Goal: Find specific fact: Find contact information

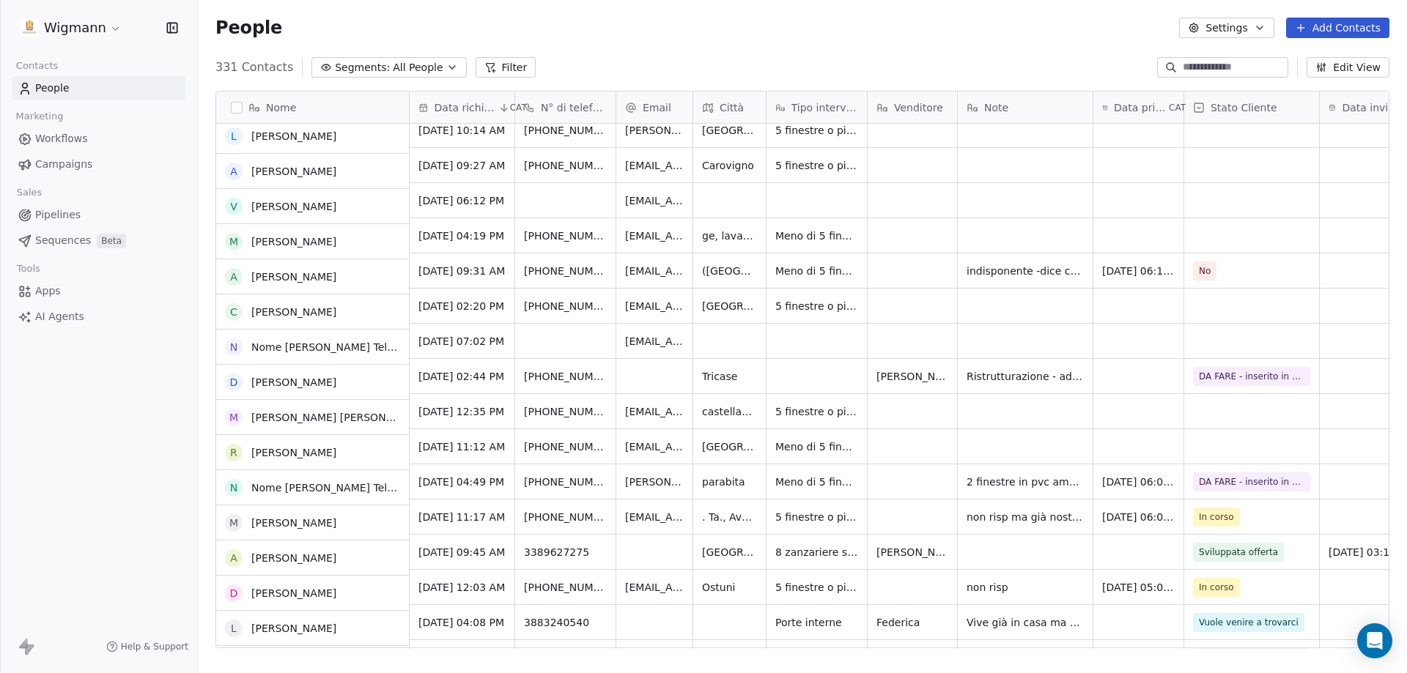
scroll to position [293, 0]
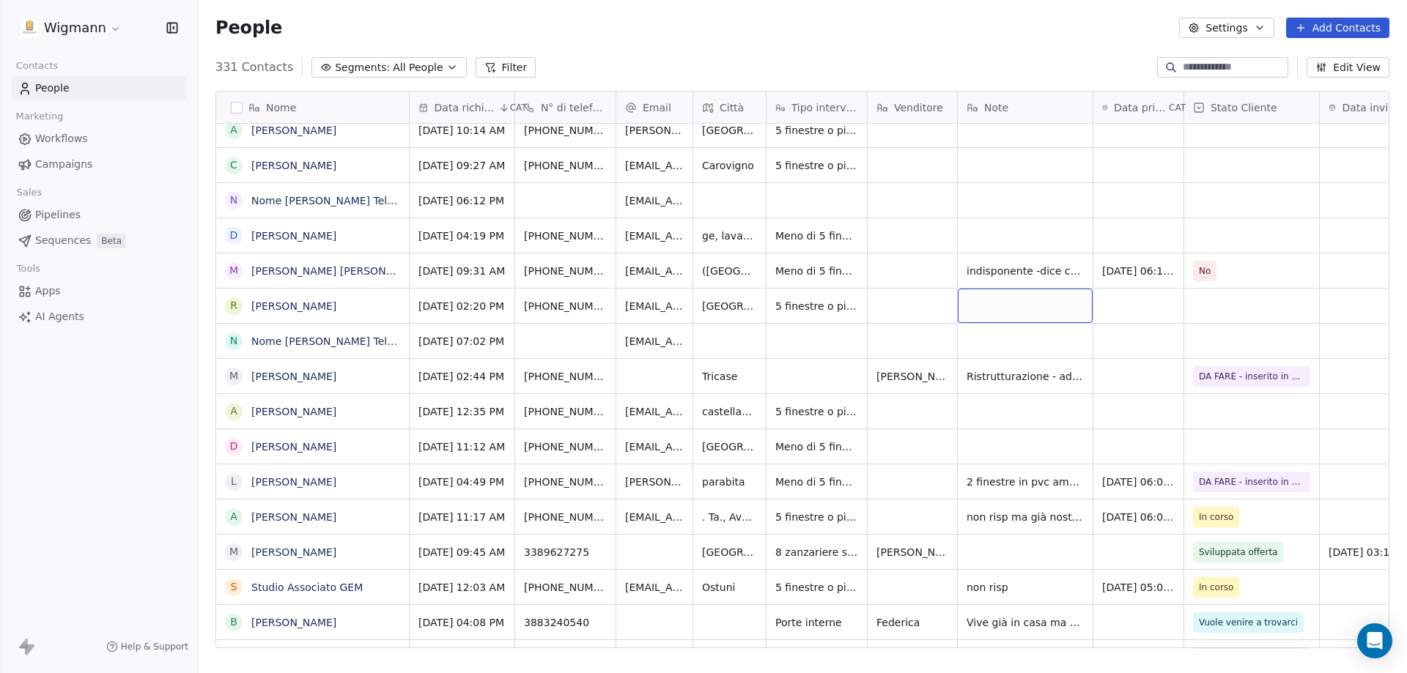
click at [912, 305] on div "grid" at bounding box center [1025, 306] width 135 height 34
click at [912, 303] on html "Wigmann Contacts People Marketing Workflows Campaigns Sales Pipelines Sequences…" at bounding box center [703, 336] width 1407 height 673
click at [912, 303] on div "grid" at bounding box center [1138, 306] width 90 height 34
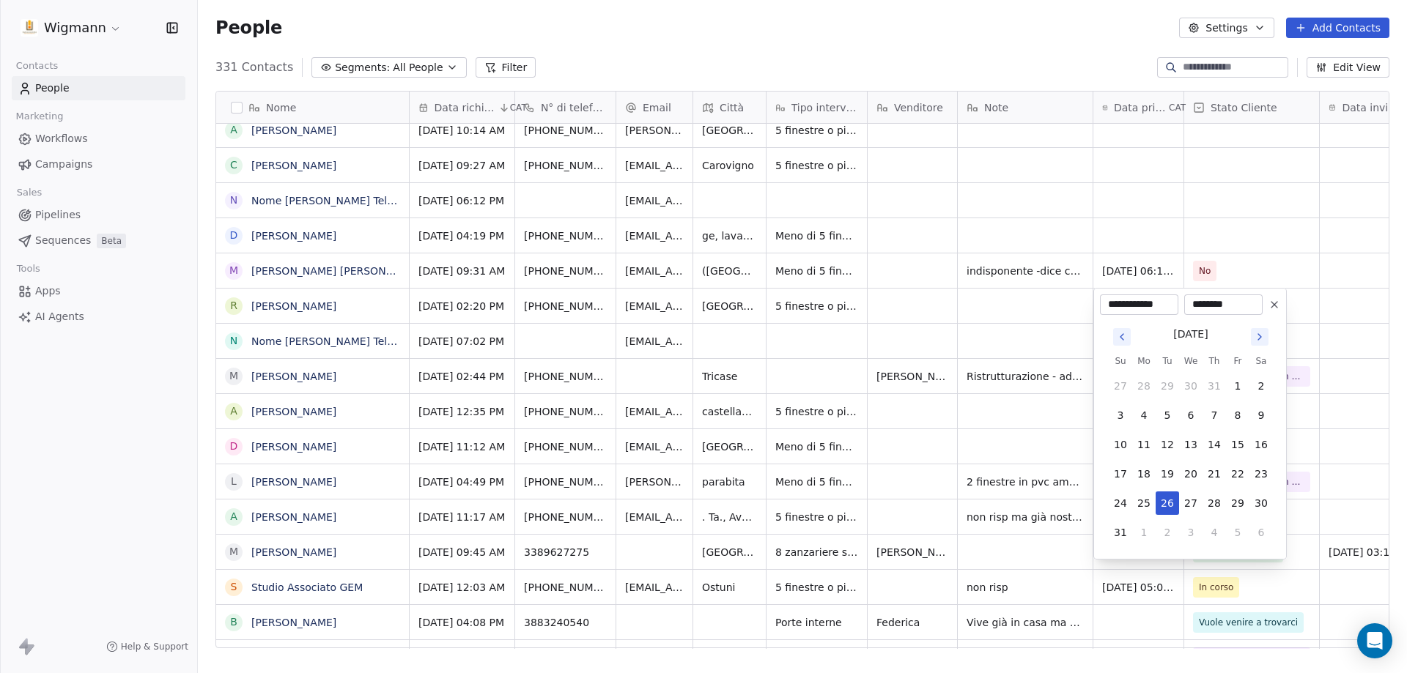
click at [912, 305] on html "Wigmann Contacts People Marketing Workflows Campaigns Sales Pipelines Sequences…" at bounding box center [703, 336] width 1407 height 673
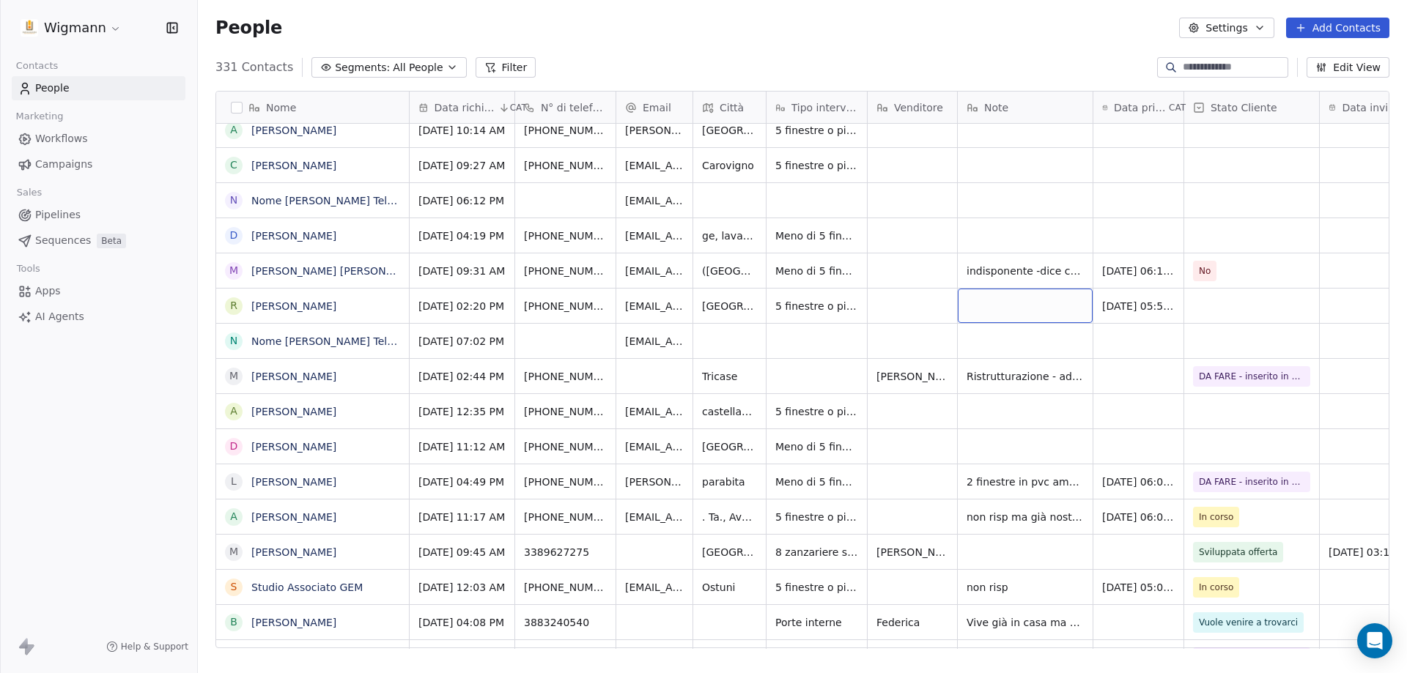
click at [912, 305] on div "grid" at bounding box center [1025, 306] width 135 height 34
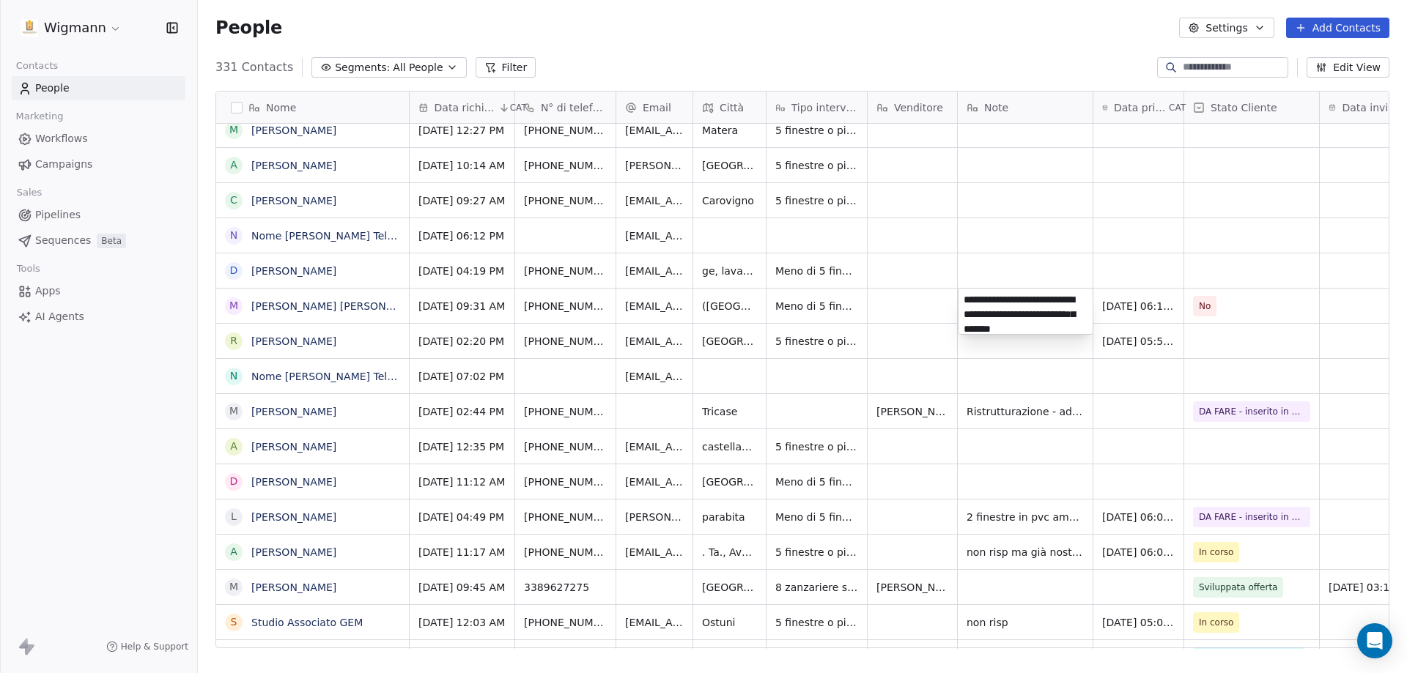
scroll to position [21, 0]
click at [912, 272] on html "Wigmann Contacts People Marketing Workflows Campaigns Sales Pipelines Sequences…" at bounding box center [703, 336] width 1407 height 673
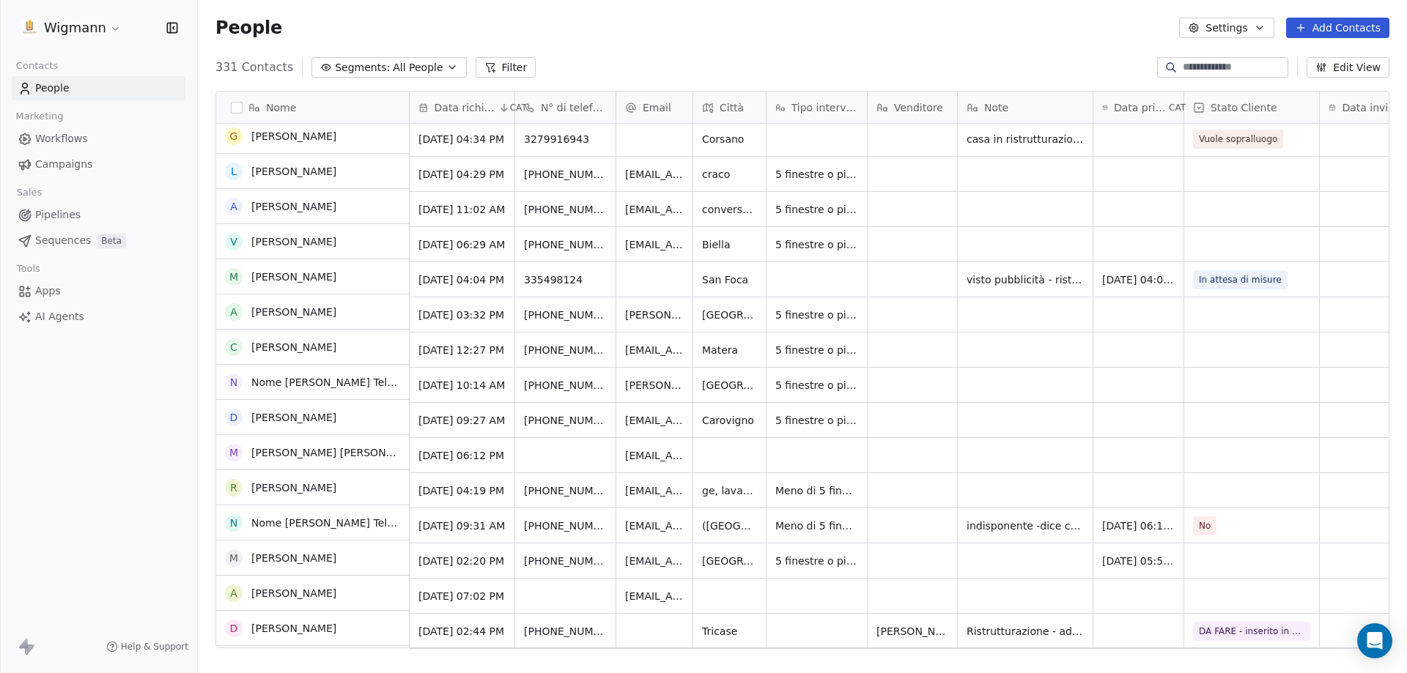
scroll to position [147, 0]
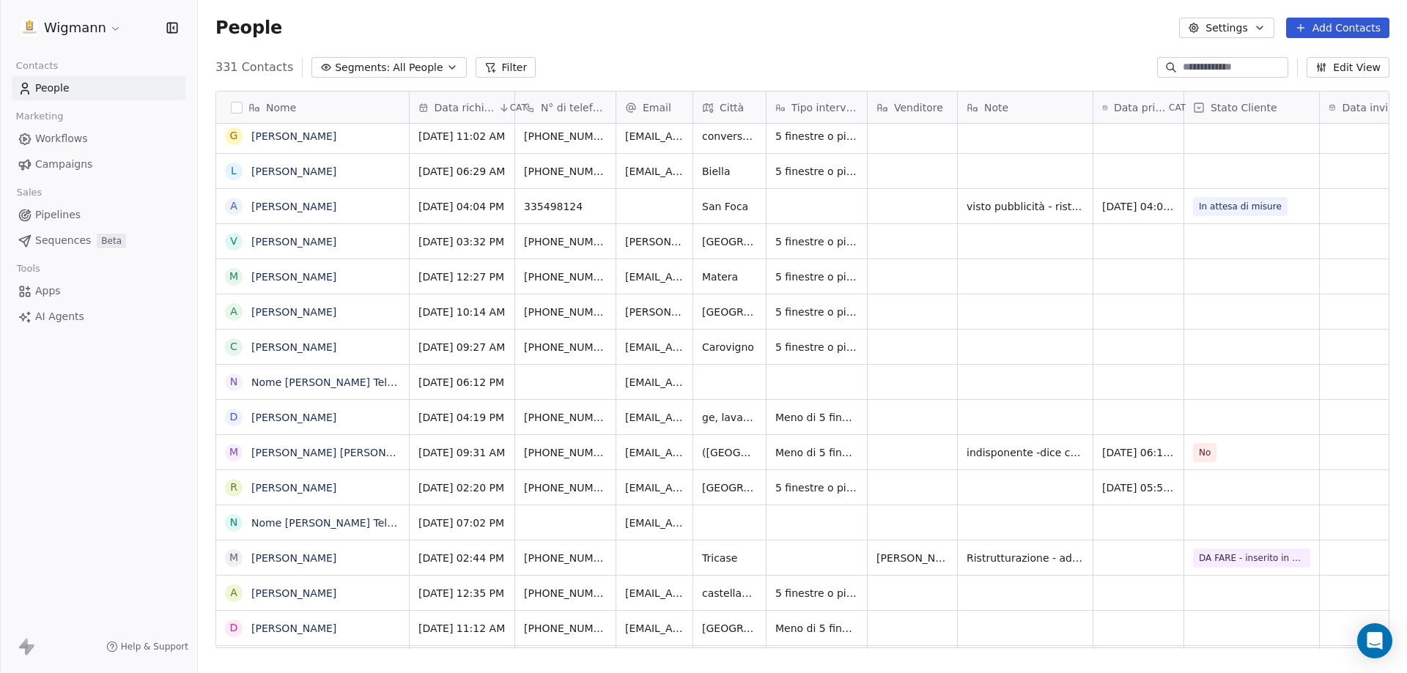
click at [912, 500] on div "grid" at bounding box center [912, 487] width 89 height 34
click at [912, 497] on div "grid" at bounding box center [1025, 487] width 135 height 34
click at [912, 492] on div "grid" at bounding box center [1025, 487] width 135 height 34
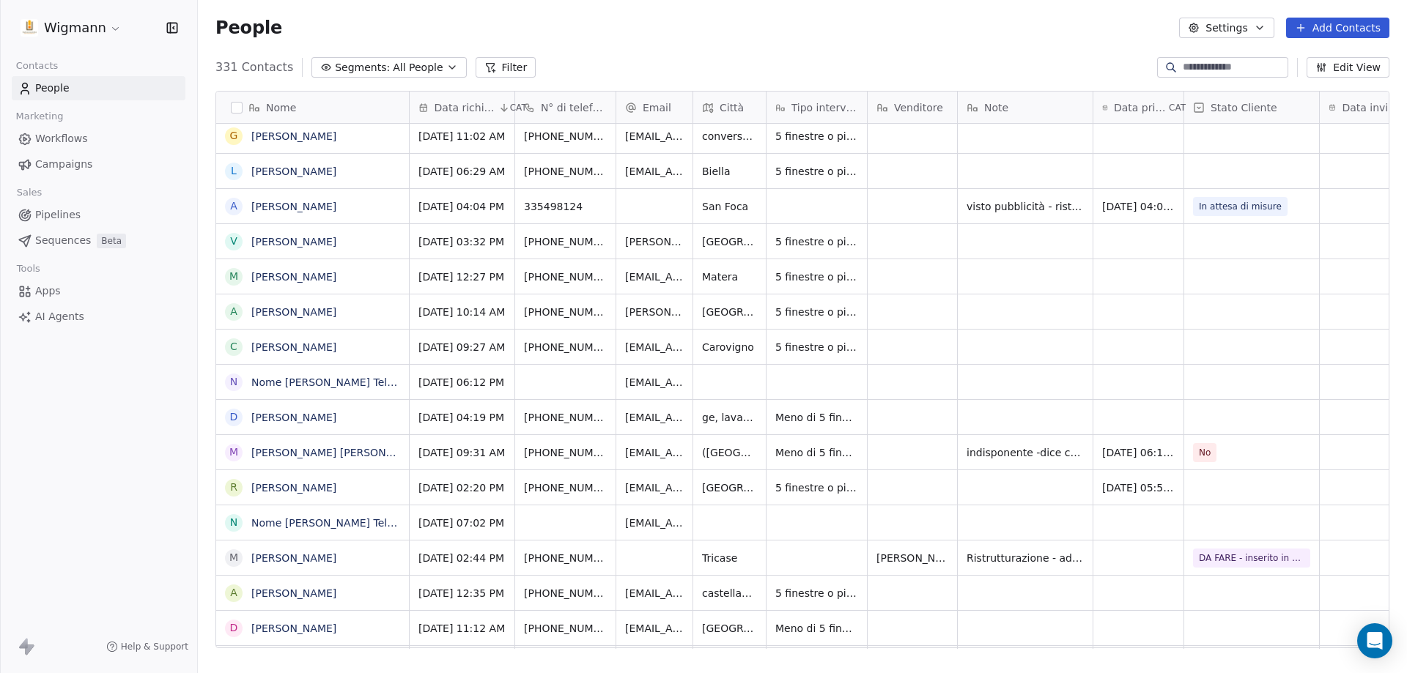
click at [909, 492] on div "grid" at bounding box center [912, 487] width 89 height 34
click at [912, 490] on div "grid" at bounding box center [1025, 487] width 135 height 34
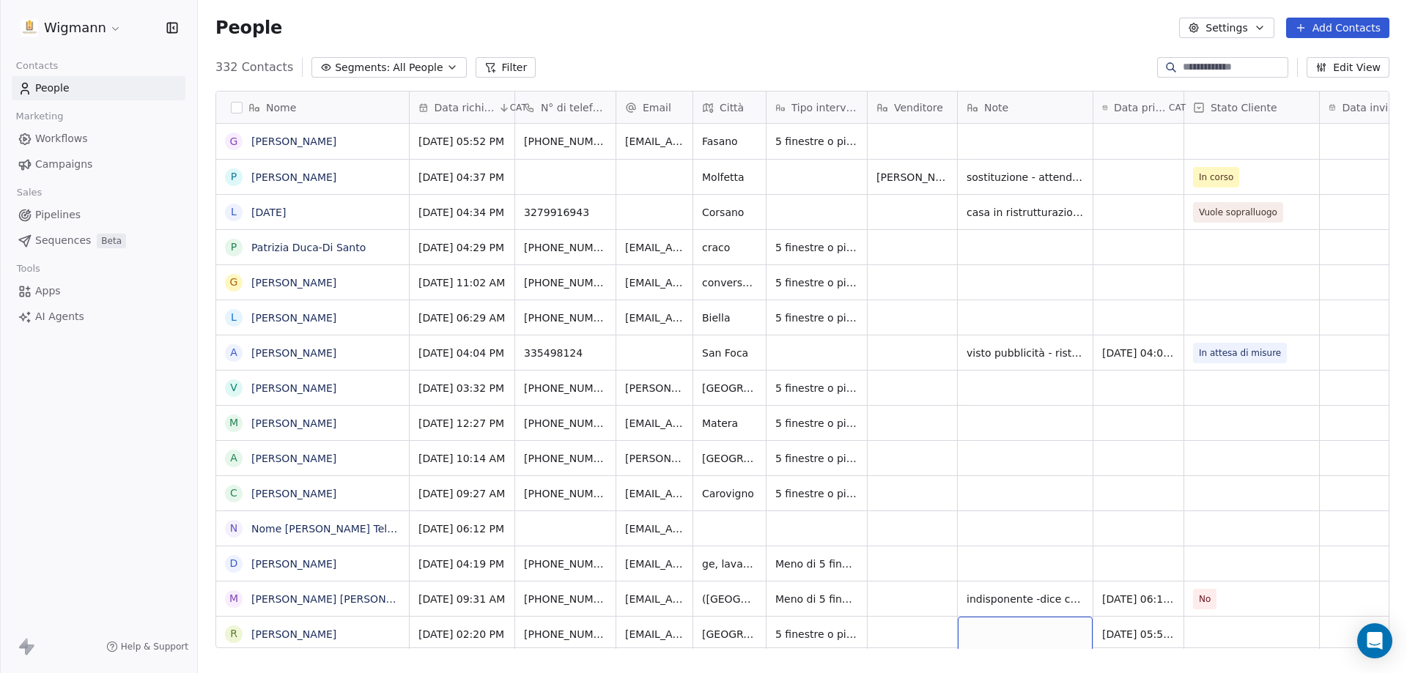
scroll to position [45, 0]
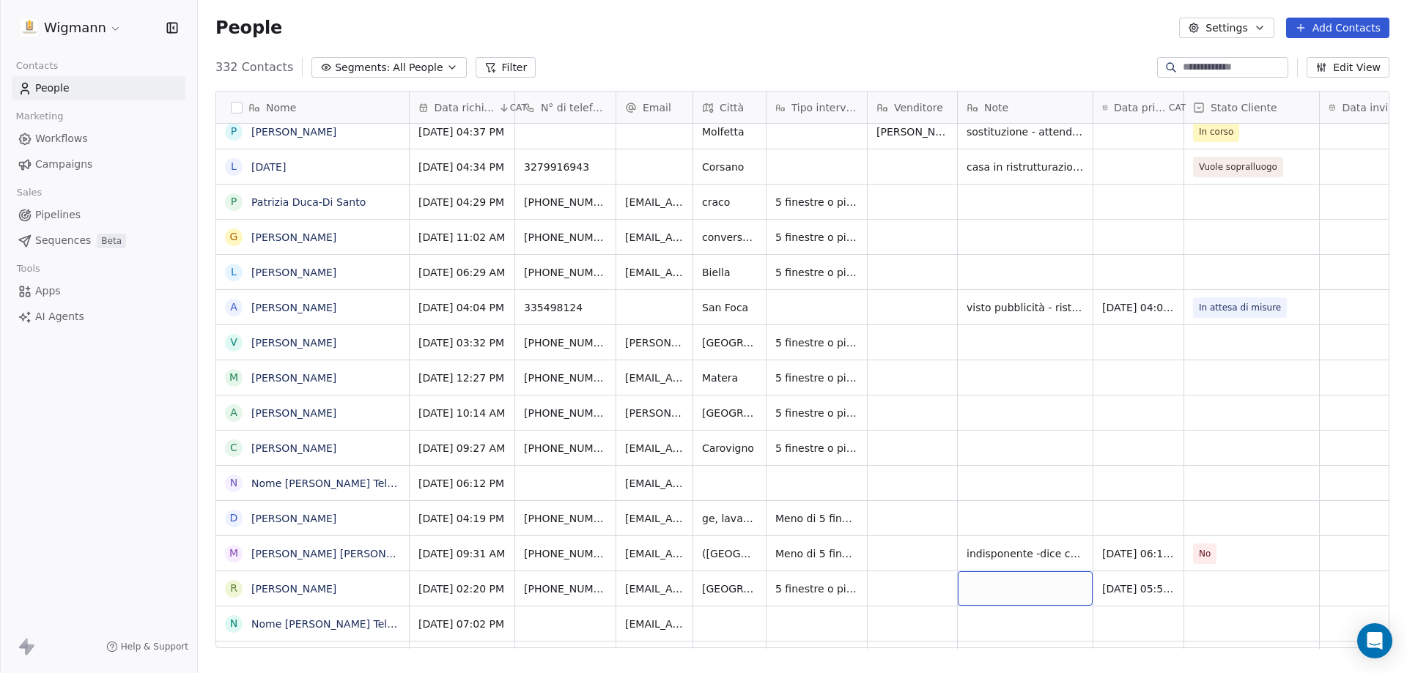
click at [989, 594] on div "grid" at bounding box center [1025, 589] width 135 height 34
type textarea "*"
type textarea "**********"
click at [1251, 578] on html "Wigmann Contacts People Marketing Workflows Campaigns Sales Pipelines Sequences…" at bounding box center [703, 336] width 1407 height 673
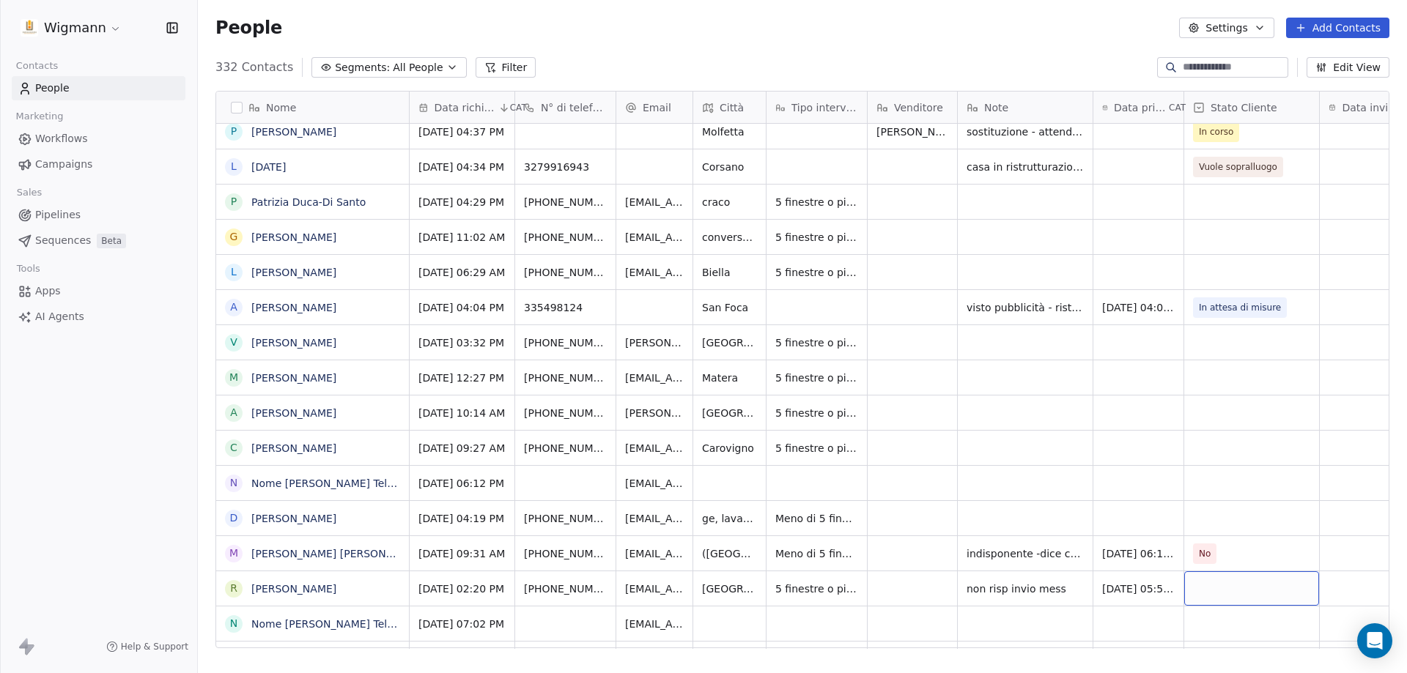
click at [1211, 583] on div "grid" at bounding box center [1251, 589] width 135 height 34
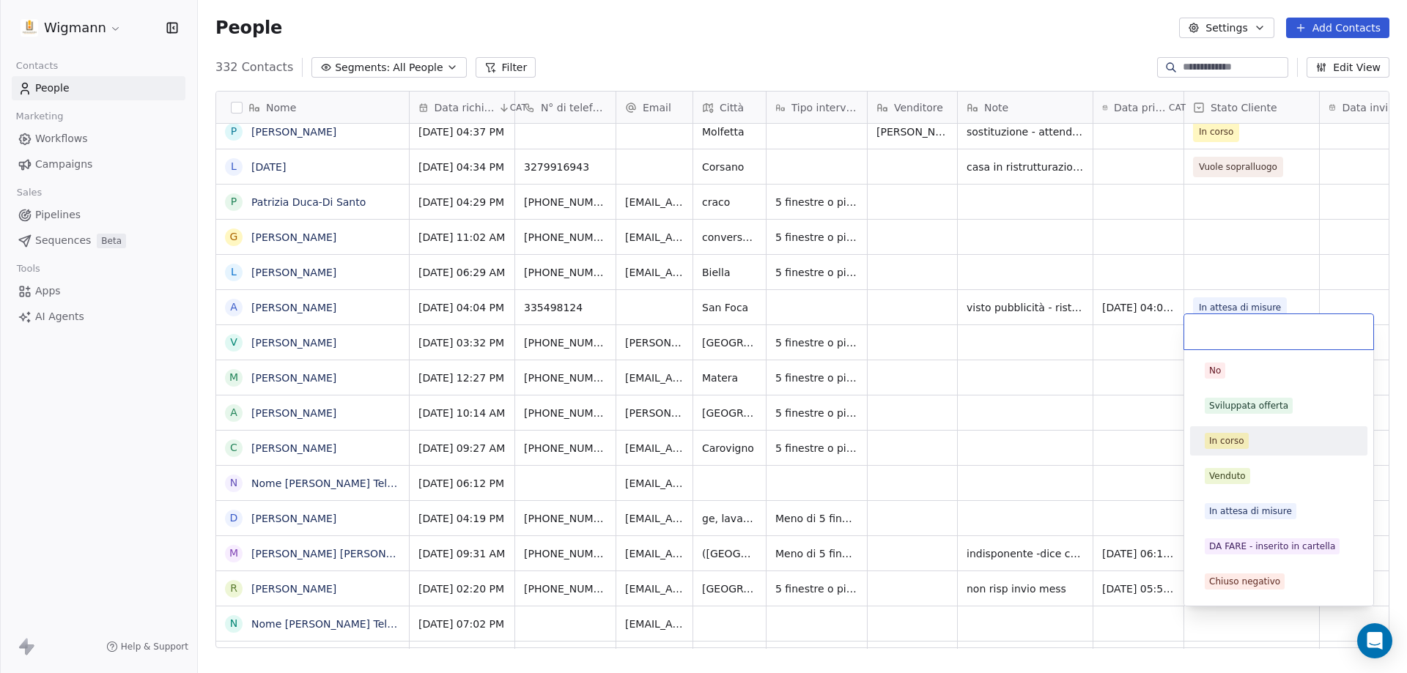
click at [1242, 437] on div "In corso" at bounding box center [1226, 441] width 35 height 13
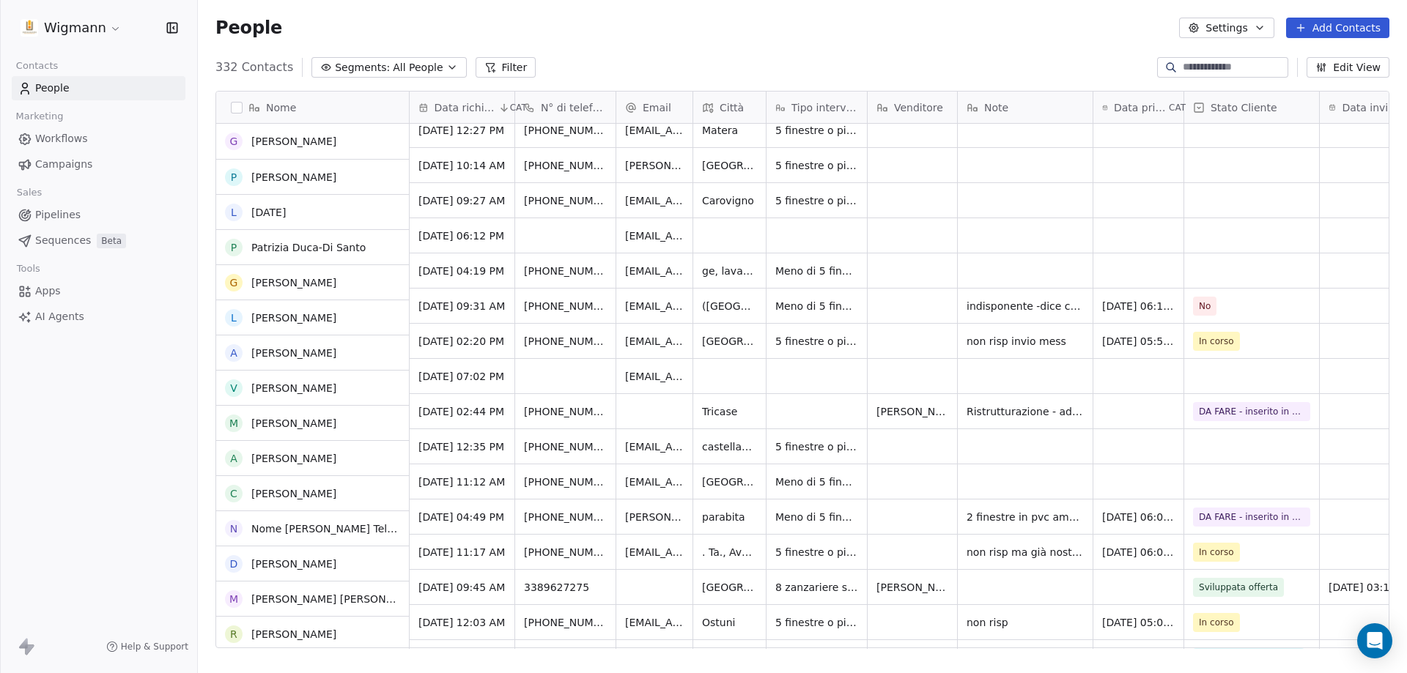
scroll to position [293, 0]
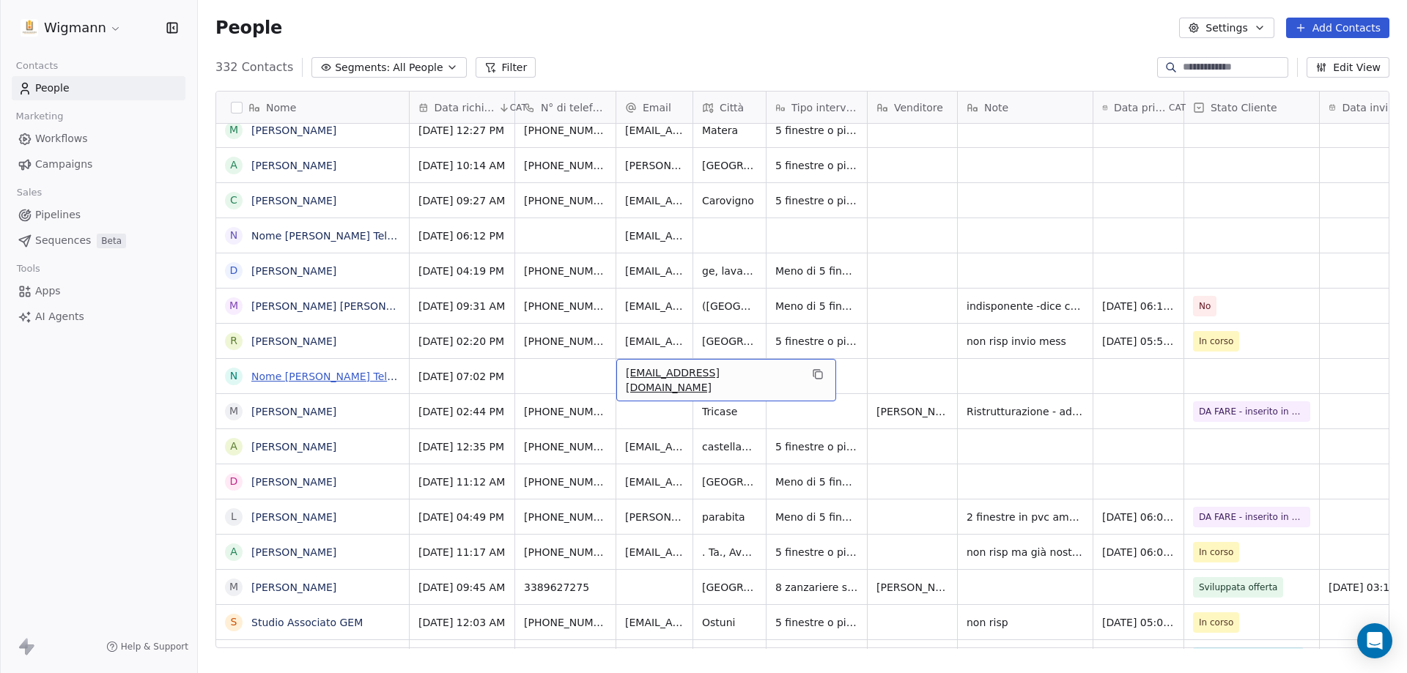
click at [339, 383] on link "Nome [PERSON_NAME] Telefono [PHONE_NUMBER] [GEOGRAPHIC_DATA] Email [EMAIL_ADDRE…" at bounding box center [847, 377] width 1192 height 12
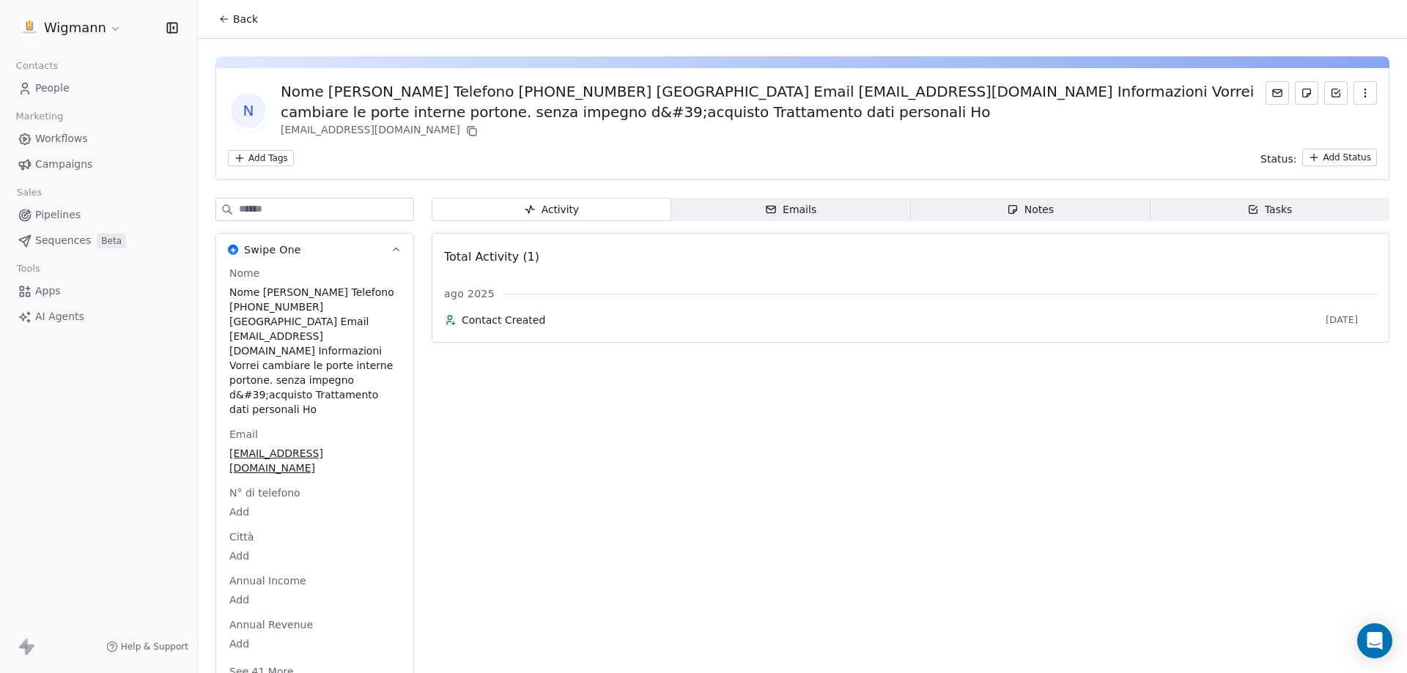
click at [210, 17] on button "Back" at bounding box center [238, 19] width 57 height 26
